Goal: Information Seeking & Learning: Learn about a topic

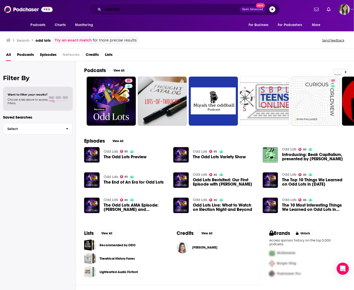
click at [125, 13] on input "odd lots" at bounding box center [171, 9] width 136 height 8
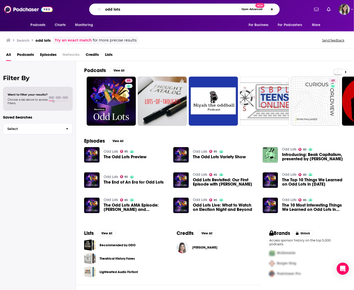
click at [125, 13] on input "odd lots" at bounding box center [171, 9] width 136 height 8
type input "the next wave"
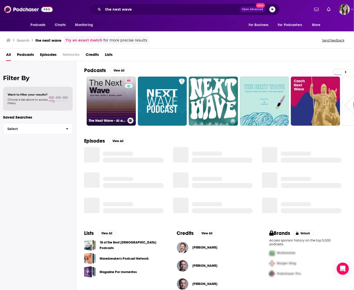
click at [102, 96] on link "60 The Next Wave - AI and The Future of Technology" at bounding box center [111, 101] width 49 height 49
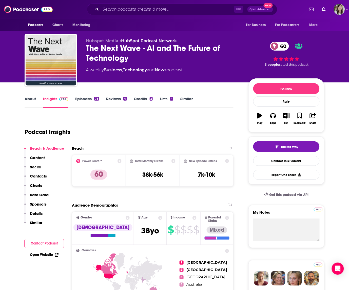
click at [28, 99] on link "About" at bounding box center [30, 102] width 11 height 12
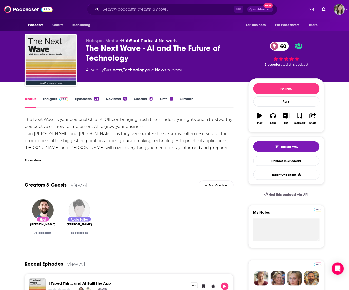
click at [32, 159] on div "Show More" at bounding box center [33, 160] width 16 height 5
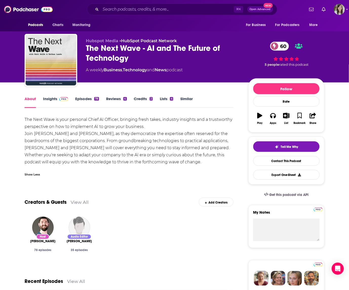
click at [79, 98] on link "Episodes 78" at bounding box center [87, 102] width 24 height 12
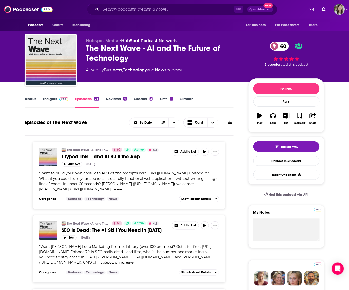
click at [114, 189] on button "more" at bounding box center [118, 190] width 8 height 4
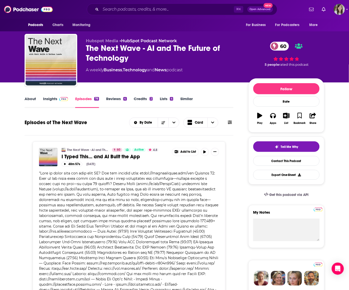
click at [49, 100] on link "Insights" at bounding box center [55, 102] width 25 height 12
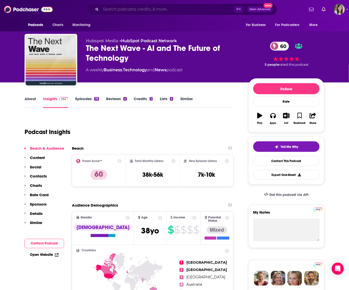
click at [137, 10] on input "Search podcasts, credits, & more..." at bounding box center [167, 9] width 133 height 8
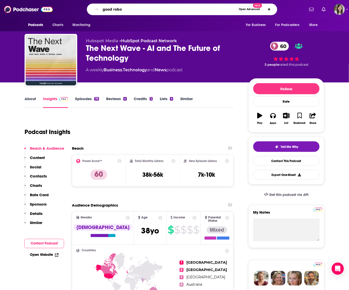
type input "good robot"
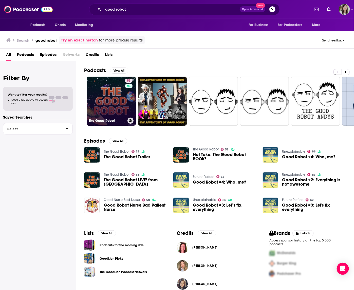
click at [109, 94] on link "53 The Good Robot" at bounding box center [111, 101] width 49 height 49
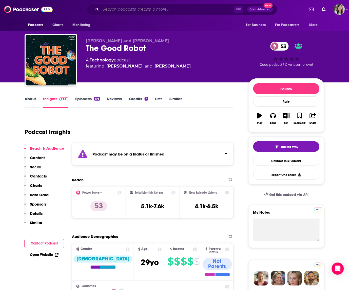
click at [126, 11] on input "Search podcasts, credits, & more..." at bounding box center [167, 9] width 133 height 8
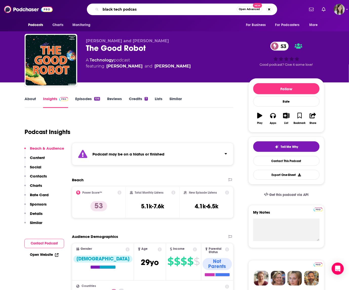
type input "black tech podcast"
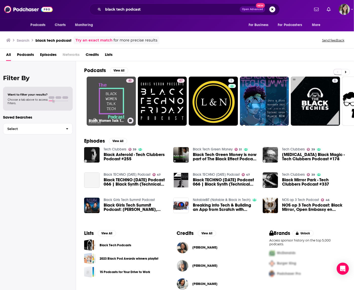
click at [105, 95] on link "40 Black Women Talk Tech Podcast" at bounding box center [111, 101] width 49 height 49
click at [133, 11] on input "black tech podcast" at bounding box center [171, 9] width 136 height 8
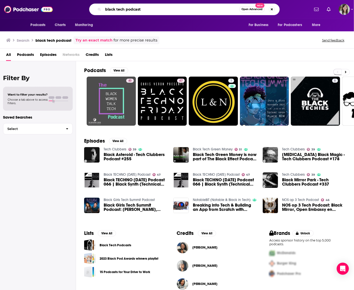
click at [133, 11] on input "black tech podcast" at bounding box center [171, 9] width 136 height 8
type input "your story matters"
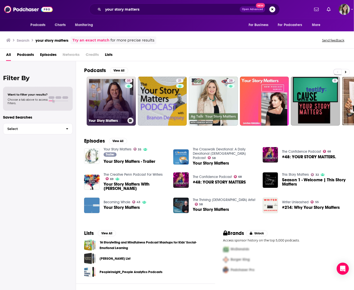
click at [107, 89] on link "35 Your Story Matters" at bounding box center [111, 101] width 49 height 49
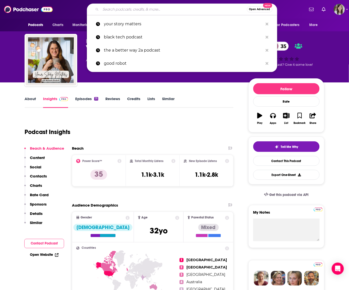
click at [115, 9] on input "Search podcasts, credits, & more..." at bounding box center [174, 9] width 146 height 8
type input "n"
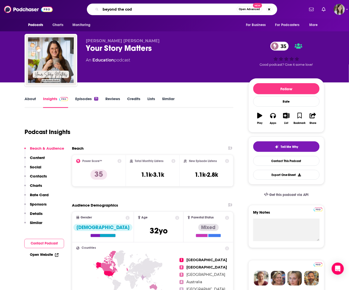
type input "beyond the code"
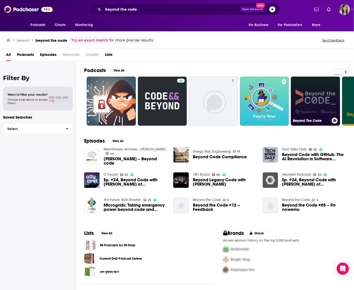
click at [320, 102] on link "Beyond The Code" at bounding box center [315, 101] width 49 height 49
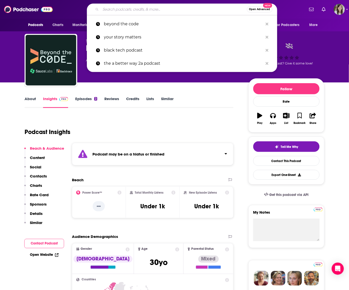
click at [135, 12] on input "Search podcasts, credits, & more..." at bounding box center [174, 9] width 146 height 8
click at [158, 12] on input "Search podcasts, credits, & more..." at bounding box center [174, 9] width 146 height 8
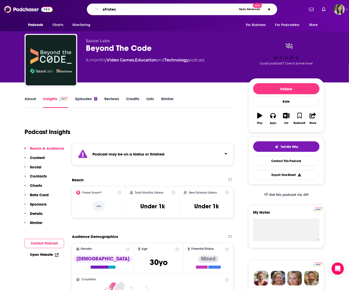
type input "afrotech"
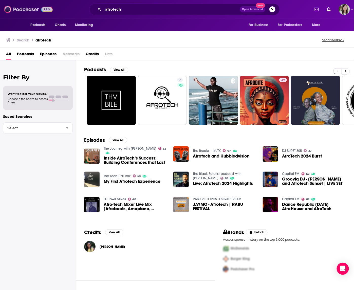
click at [24, 7] on img at bounding box center [28, 10] width 49 height 10
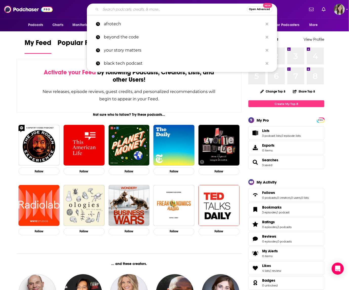
click at [131, 12] on input "Search podcasts, credits, & more..." at bounding box center [174, 9] width 146 height 8
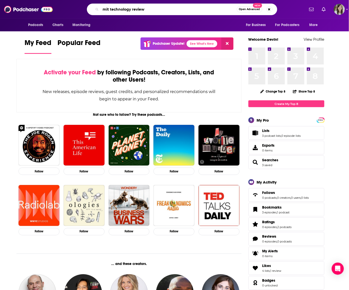
type input "mit technology review"
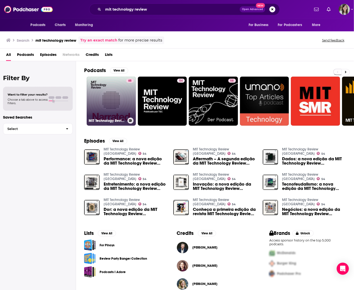
click at [106, 89] on link "68 MIT Technology Review Narrated" at bounding box center [111, 101] width 49 height 49
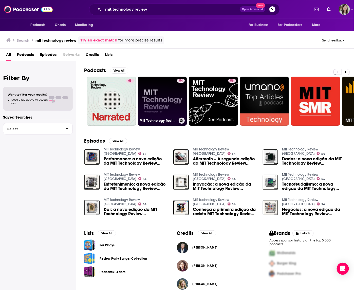
click at [158, 94] on link "54 MIT Technology Review [GEOGRAPHIC_DATA]" at bounding box center [162, 101] width 49 height 49
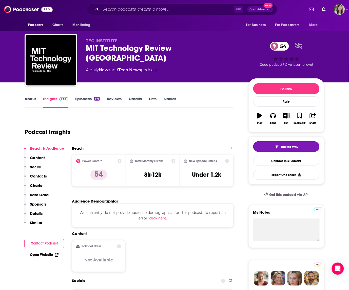
click at [32, 100] on link "About" at bounding box center [30, 102] width 11 height 12
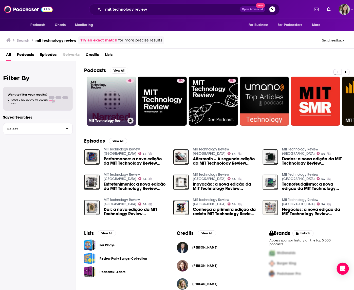
click at [110, 102] on link "68 MIT Technology Review Narrated" at bounding box center [111, 101] width 49 height 49
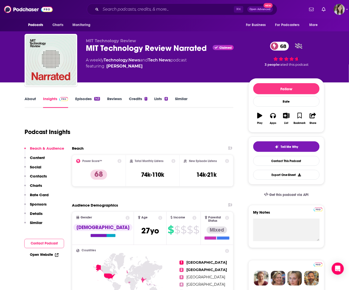
click at [25, 100] on link "About" at bounding box center [30, 102] width 11 height 12
click at [130, 10] on input "Search podcasts, credits, & more..." at bounding box center [167, 9] width 133 height 8
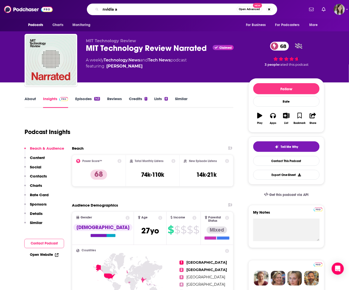
type input "nvidia ai"
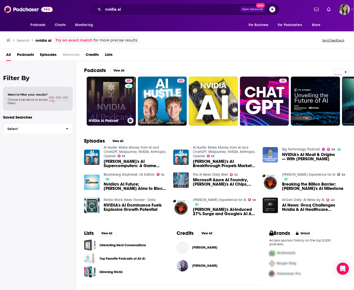
click at [111, 98] on link "69 NVIDIA AI Podcast" at bounding box center [111, 101] width 49 height 49
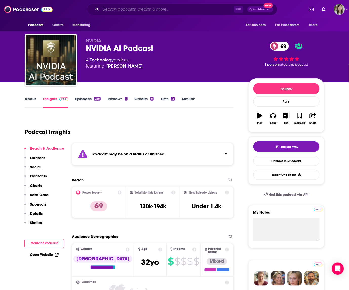
click at [119, 8] on input "Search podcasts, credits, & more..." at bounding box center [167, 9] width 133 height 8
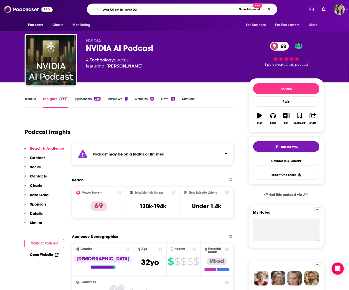
type input "workday innovators"
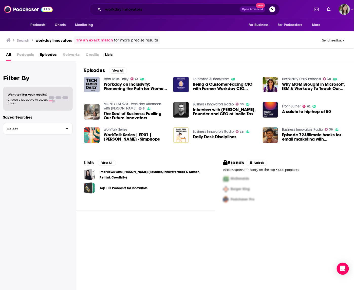
click at [130, 11] on input "workday innovators" at bounding box center [171, 9] width 136 height 8
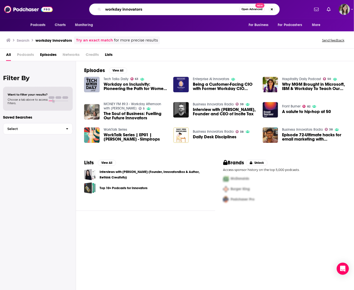
click at [130, 11] on input "workday innovators" at bounding box center [171, 9] width 136 height 8
type input "eye on ai"
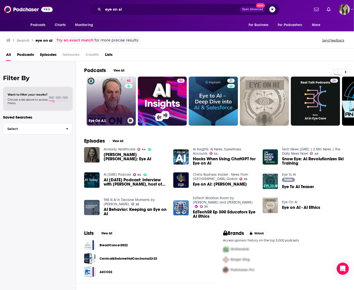
click at [104, 103] on link "62 Eye On A.I." at bounding box center [111, 101] width 49 height 49
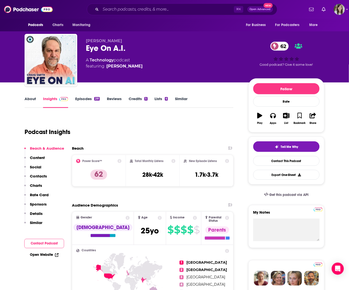
click at [133, 4] on div "⌘ K Open Advanced New" at bounding box center [182, 10] width 190 height 12
click at [134, 13] on input "Search podcasts, credits, & more..." at bounding box center [167, 9] width 133 height 8
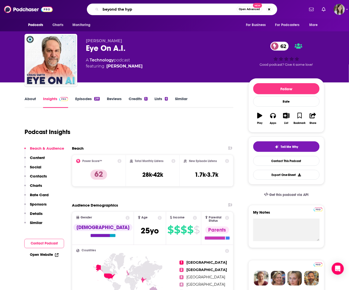
type input "beyond the hype"
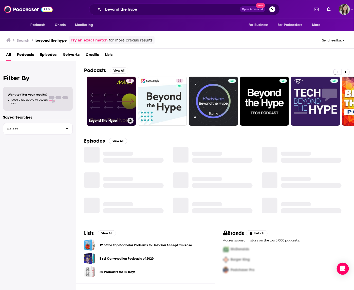
click at [107, 97] on link "38 Beyond The Hype" at bounding box center [111, 101] width 49 height 49
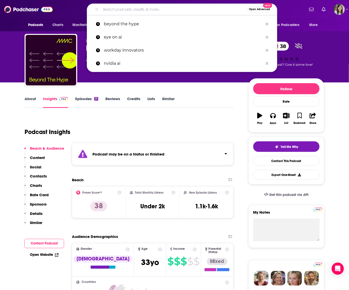
click at [124, 9] on input "Search podcasts, credits, & more..." at bounding box center [174, 9] width 146 height 8
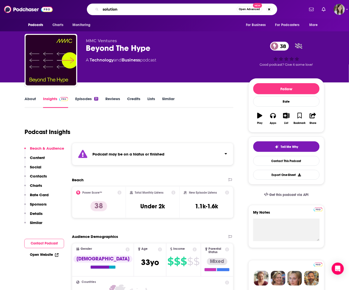
type input "solutions"
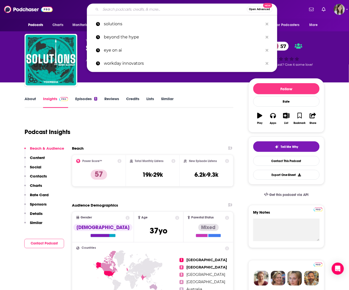
click at [126, 9] on input "Search podcasts, credits, & more..." at bounding box center [174, 9] width 146 height 8
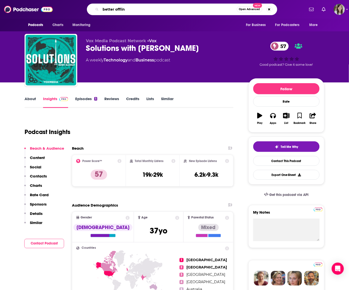
type input "better offline"
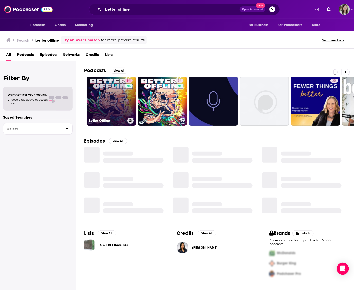
click at [115, 90] on link "84 Better Offline" at bounding box center [111, 101] width 49 height 49
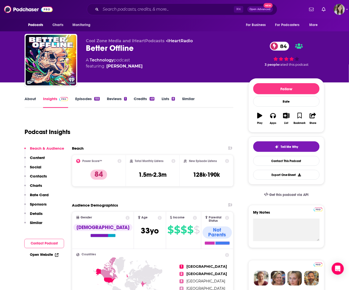
click at [28, 99] on link "About" at bounding box center [30, 102] width 11 height 12
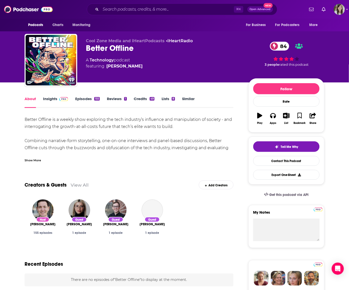
click at [32, 157] on div "Show More" at bounding box center [129, 158] width 209 height 9
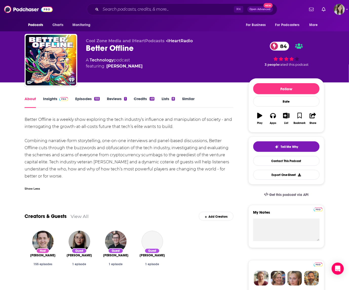
click at [83, 100] on link "Episodes 155" at bounding box center [87, 102] width 25 height 12
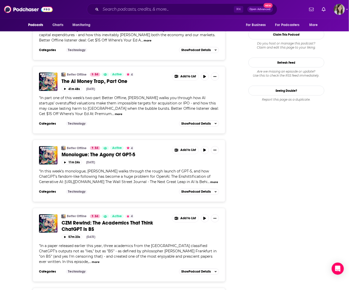
scroll to position [575, 0]
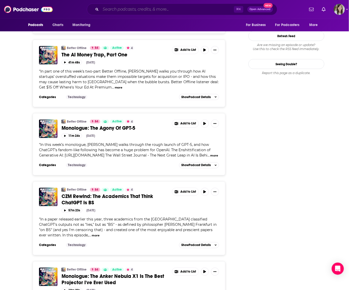
click at [113, 11] on input "Search podcasts, credits, & more..." at bounding box center [167, 9] width 133 height 8
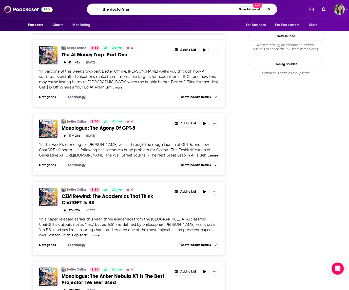
type input "the doctor's art"
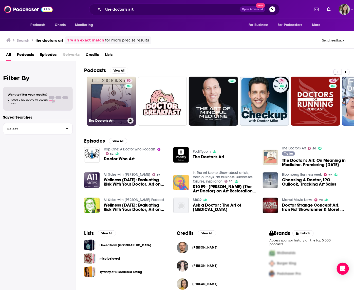
click at [110, 98] on link "50 The Doctor's Art" at bounding box center [111, 101] width 49 height 49
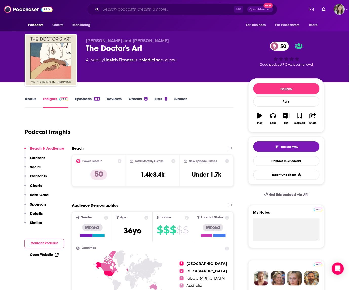
click at [140, 7] on input "Search podcasts, credits, & more..." at bounding box center [167, 9] width 133 height 8
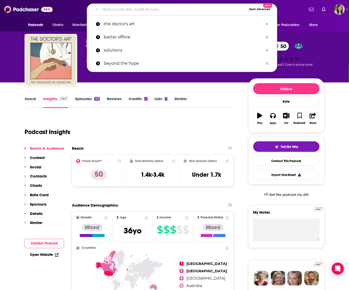
type input "m"
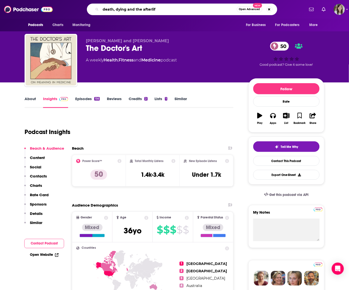
type input "death, dying and the afterlife"
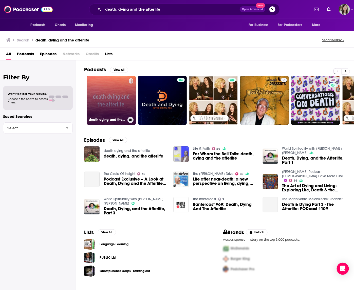
click at [110, 89] on link "death dying and the afterlife" at bounding box center [111, 100] width 49 height 49
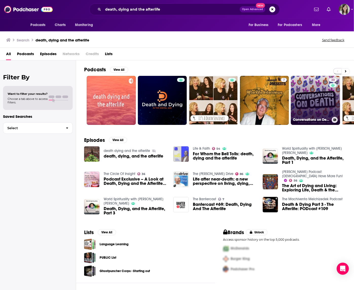
click at [315, 93] on link "30 Conversations on Death" at bounding box center [315, 100] width 49 height 49
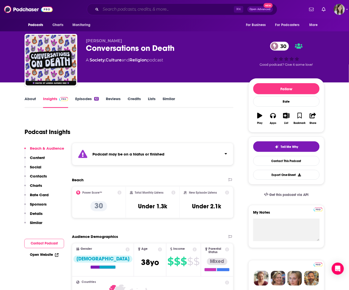
click at [123, 9] on input "Search podcasts, credits, & more..." at bounding box center [167, 9] width 133 height 8
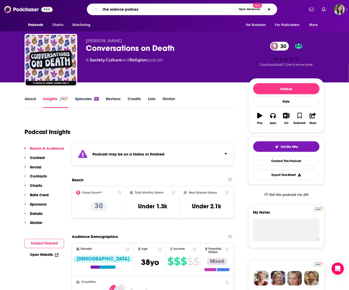
type input "the science podcast"
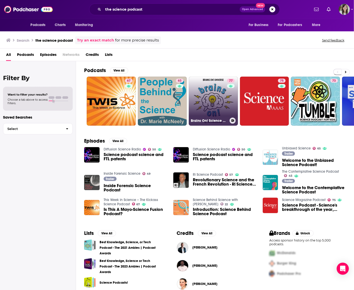
click at [197, 95] on link "77 Brains On! Science podcast for kids" at bounding box center [213, 101] width 49 height 49
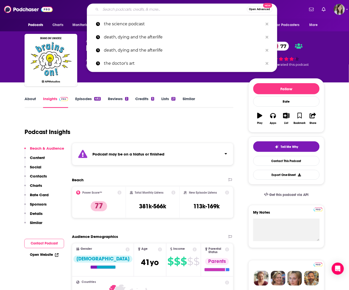
click at [160, 10] on input "Search podcasts, credits, & more..." at bounding box center [174, 9] width 146 height 8
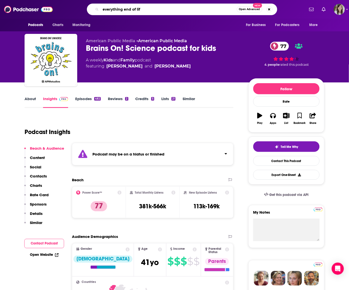
type input "everything end of life"
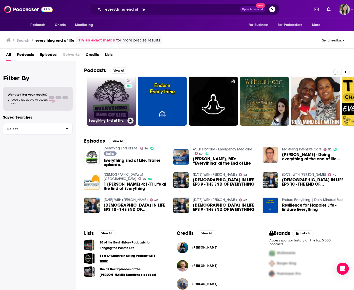
click at [107, 109] on link "24 Everything End of Life." at bounding box center [111, 101] width 49 height 49
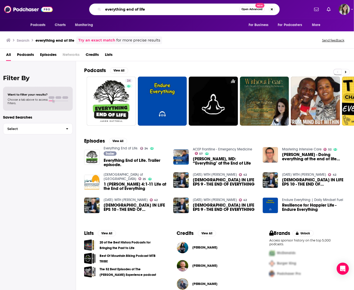
click at [126, 7] on input "everything end of life" at bounding box center [171, 9] width 136 height 8
type input "chasing life"
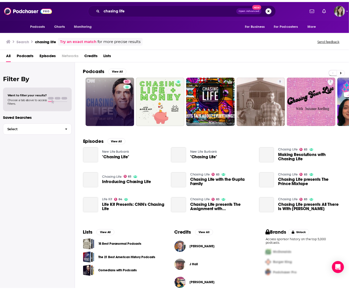
scroll to position [1, 0]
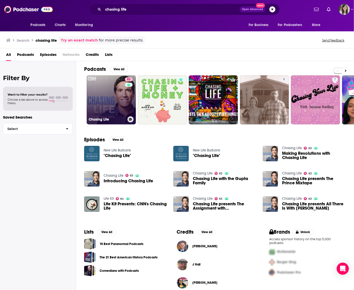
click at [104, 102] on link "83 Chasing Life" at bounding box center [111, 99] width 49 height 49
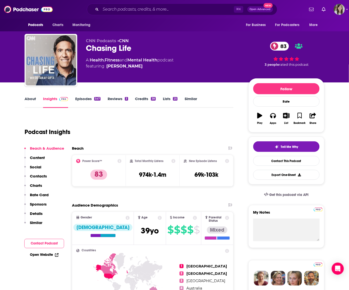
click at [32, 99] on link "About" at bounding box center [30, 102] width 11 height 12
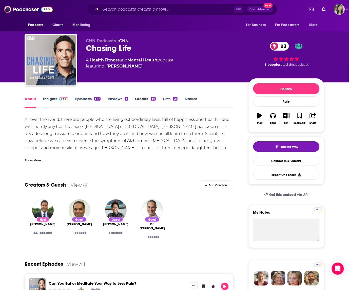
click at [32, 161] on div "Show More" at bounding box center [33, 160] width 16 height 5
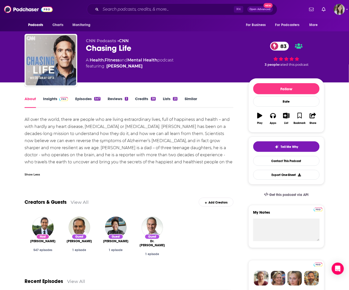
click at [86, 99] on link "Episodes 547" at bounding box center [87, 102] width 25 height 12
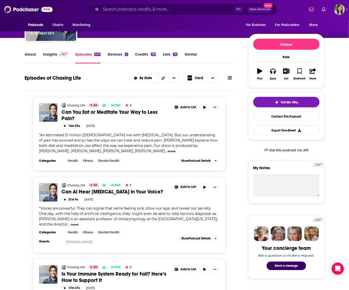
scroll to position [32, 0]
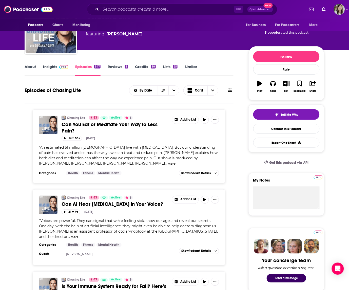
click at [30, 69] on link "About" at bounding box center [30, 70] width 11 height 12
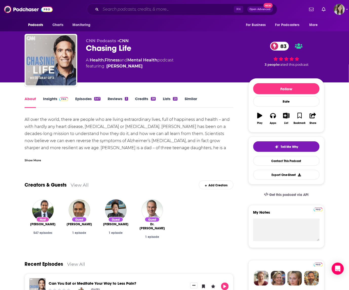
click at [121, 9] on input "Search podcasts, credits, & more..." at bounding box center [167, 9] width 133 height 8
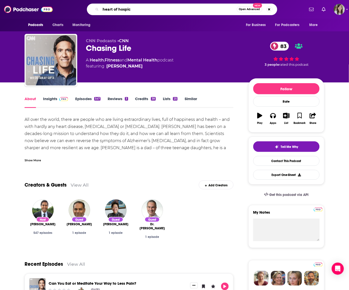
type input "heart of hospice"
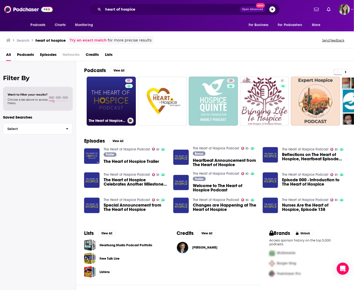
click at [96, 99] on link "51 The Heart of Hospice Podcast" at bounding box center [111, 101] width 49 height 49
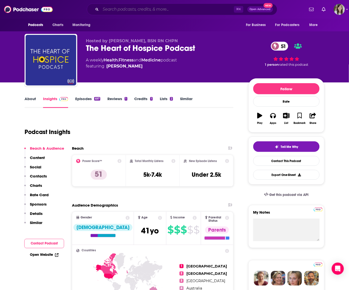
click at [111, 9] on input "Search podcasts, credits, & more..." at bounding box center [167, 9] width 133 height 8
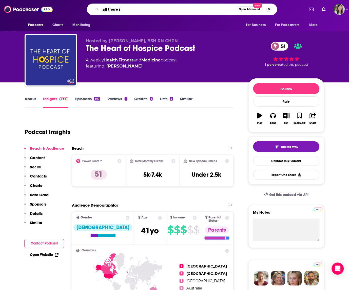
type input "all there is"
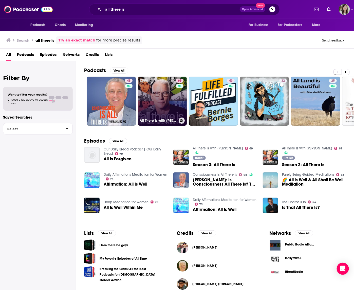
click at [148, 100] on link "69 All There Is with [PERSON_NAME]" at bounding box center [162, 101] width 49 height 49
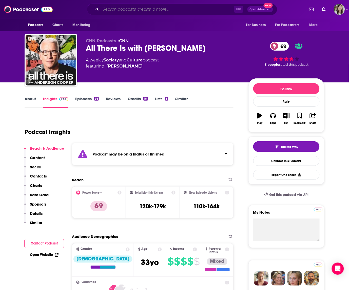
click at [119, 9] on input "Search podcasts, credits, & more..." at bounding box center [167, 9] width 133 height 8
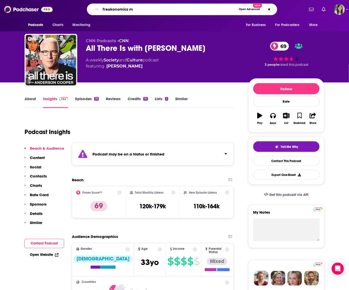
type input "freakonomics md"
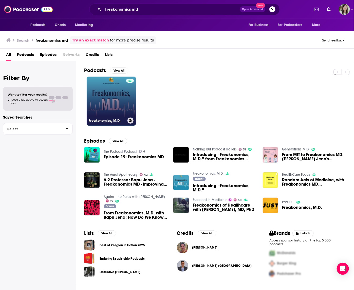
click at [117, 91] on link "Freakonomics, M.D." at bounding box center [111, 101] width 49 height 49
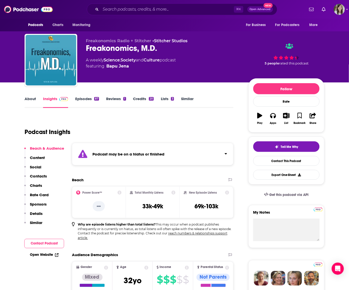
click at [87, 98] on link "Episodes 87" at bounding box center [87, 102] width 24 height 12
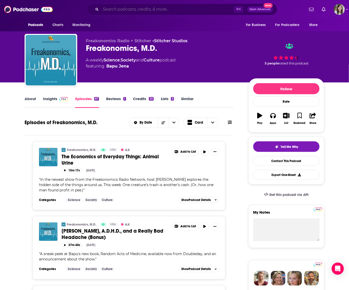
click at [115, 9] on input "Search podcasts, credits, & more..." at bounding box center [167, 9] width 133 height 8
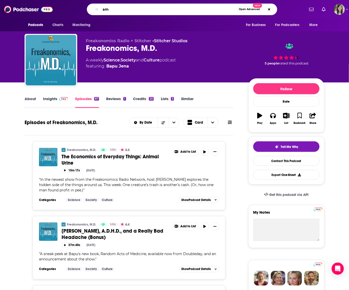
type input "a"
type input "machine and the medicine"
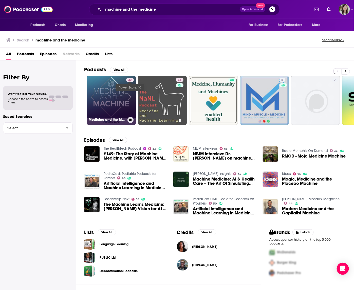
click at [110, 93] on link "40 Medicine and the Machine" at bounding box center [111, 100] width 49 height 49
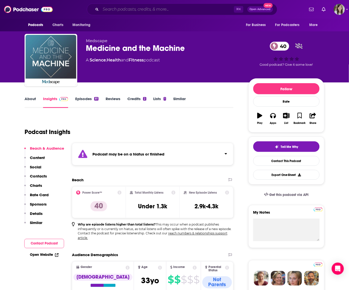
click at [128, 8] on input "Search podcasts, credits, & more..." at bounding box center [167, 9] width 133 height 8
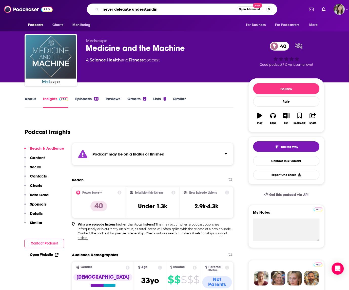
type input "never delegate understanding"
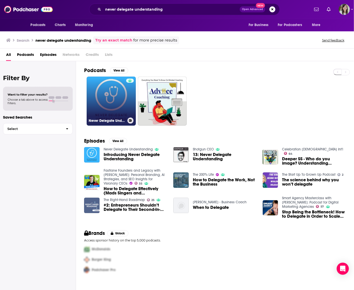
click at [116, 97] on link "Never Delegate Understanding" at bounding box center [111, 101] width 49 height 49
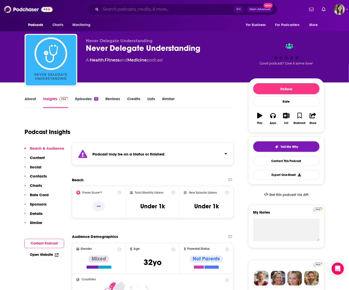
click at [124, 8] on input "Search podcasts, credits, & more..." at bounding box center [167, 9] width 133 height 8
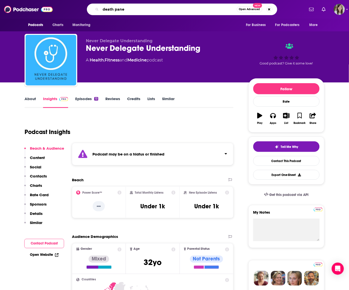
type input "death panel"
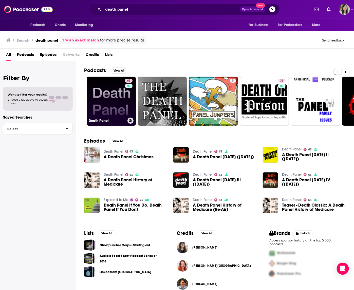
click at [112, 88] on link "63 Death Panel" at bounding box center [111, 101] width 49 height 49
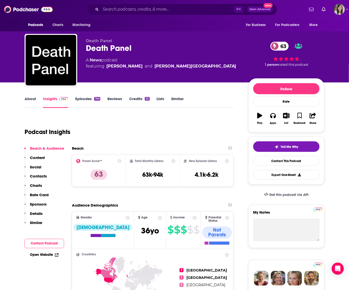
click at [32, 99] on link "About" at bounding box center [30, 102] width 11 height 12
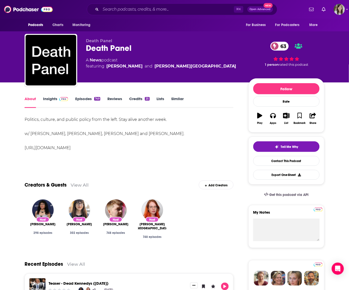
click at [84, 99] on link "Episodes 749" at bounding box center [87, 102] width 25 height 12
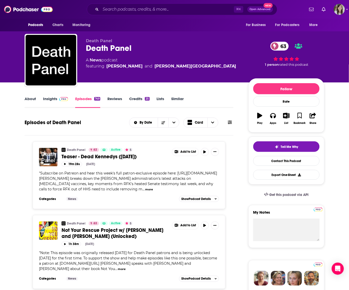
click at [44, 96] on div "About Insights Episodes 749 Reviews Credits 25 Lists Similar" at bounding box center [129, 102] width 209 height 12
click at [47, 98] on link "Insights" at bounding box center [55, 102] width 25 height 12
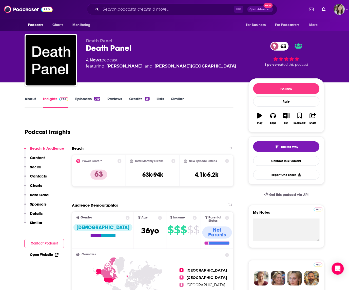
click at [29, 98] on link "About" at bounding box center [30, 102] width 11 height 12
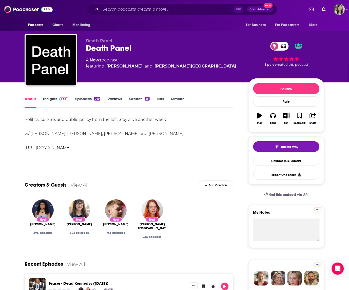
click at [48, 100] on link "Insights" at bounding box center [55, 102] width 25 height 12
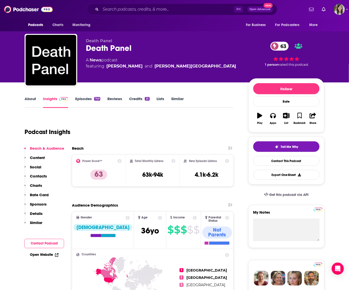
click at [82, 101] on link "Episodes 749" at bounding box center [87, 102] width 25 height 12
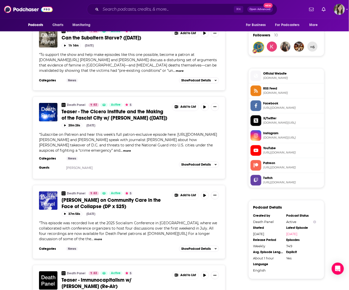
scroll to position [363, 0]
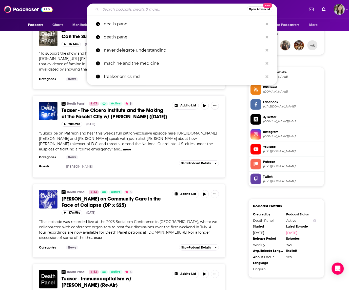
click at [108, 11] on input "Search podcasts, credits, & more..." at bounding box center [174, 9] width 146 height 8
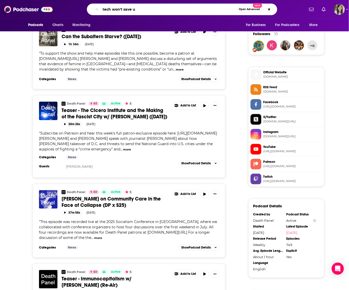
type input "tech won't save us"
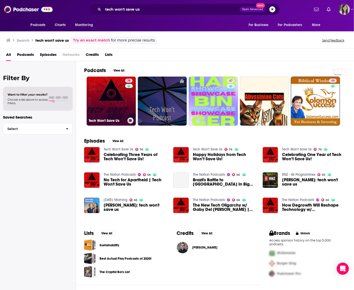
click at [115, 103] on link "76 Tech Won't Save Us" at bounding box center [111, 101] width 49 height 49
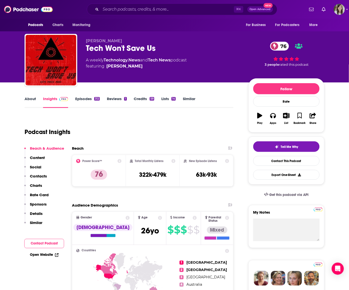
click at [32, 99] on link "About" at bounding box center [30, 102] width 11 height 12
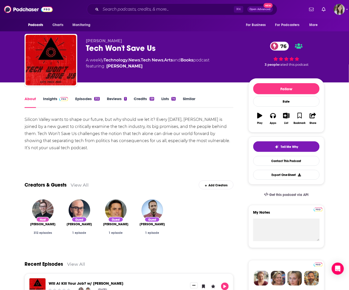
click at [47, 98] on link "Insights" at bounding box center [55, 102] width 25 height 12
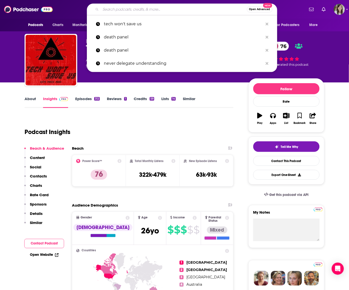
click at [134, 10] on input "Search podcasts, credits, & more..." at bounding box center [174, 9] width 146 height 8
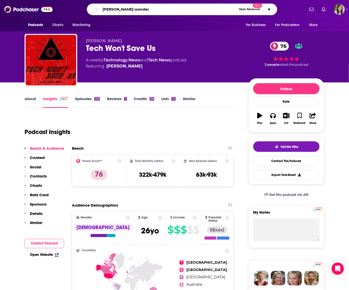
type input "[PERSON_NAME] wonders"
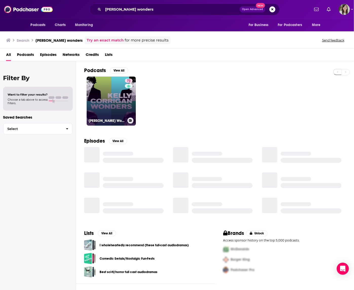
click at [122, 95] on link "72 [PERSON_NAME] Wonders" at bounding box center [111, 101] width 49 height 49
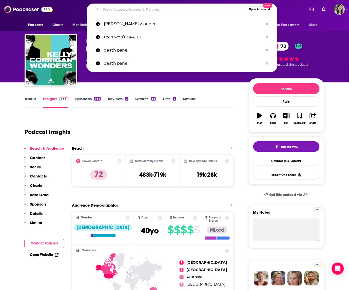
click at [135, 9] on input "Search podcasts, credits, & more..." at bounding box center [174, 9] width 146 height 8
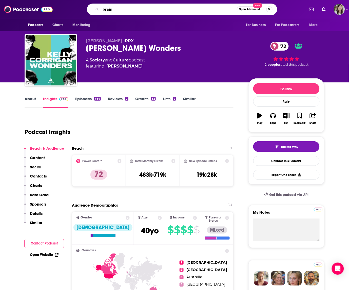
type input "brains"
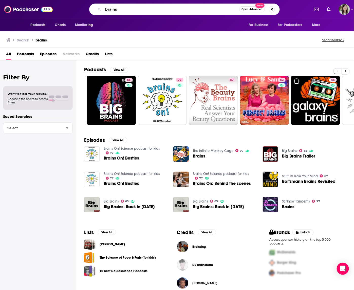
click at [111, 9] on input "brains" at bounding box center [171, 9] width 136 height 8
type input "braaains"
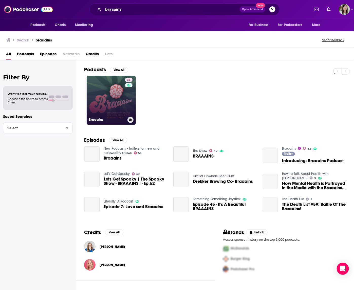
click at [115, 90] on link "33 Braaains" at bounding box center [111, 100] width 49 height 49
